Goal: Ask a question

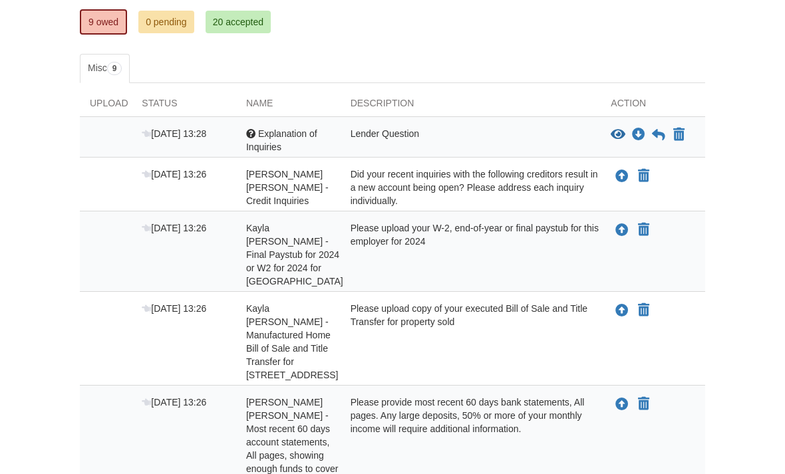
scroll to position [220, 0]
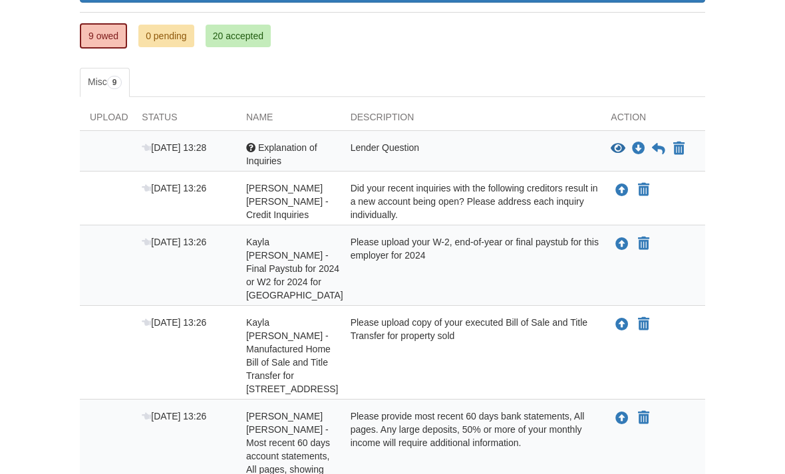
click at [505, 137] on div "Sep 3 13:28 Question Explanation of Inquiries Lender Question View blank/sample…" at bounding box center [392, 151] width 625 height 41
click at [368, 147] on div "Lender Question" at bounding box center [471, 154] width 261 height 27
click at [617, 146] on icon "View Explanation of Inquiries" at bounding box center [618, 148] width 15 height 13
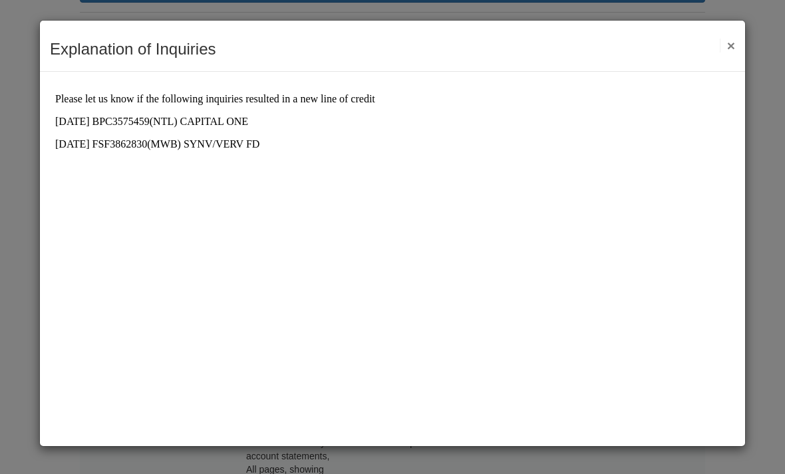
scroll to position [0, 0]
click at [731, 51] on button "×" at bounding box center [727, 46] width 15 height 14
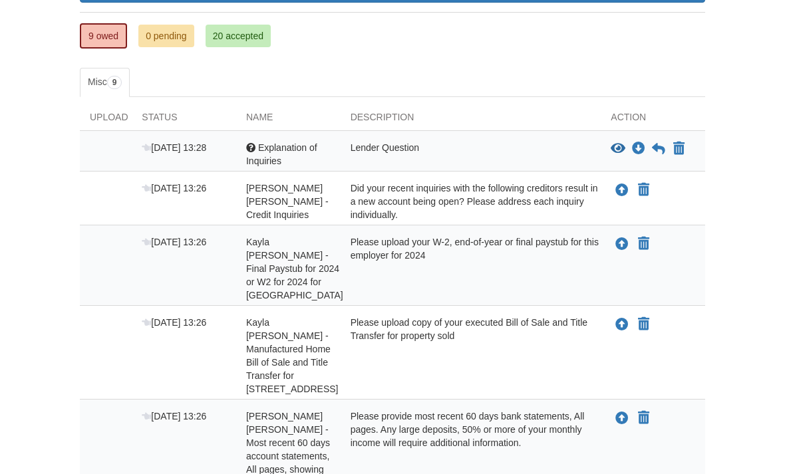
click at [558, 196] on div "Did your recent inquiries with the following creditors result in a new account …" at bounding box center [471, 202] width 261 height 40
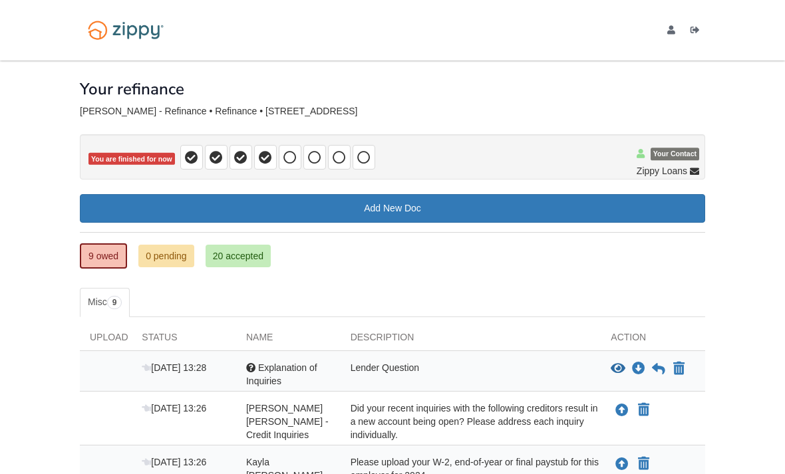
click at [135, 33] on img at bounding box center [126, 30] width 92 height 31
click at [100, 21] on img at bounding box center [126, 30] width 92 height 31
